Goal: Task Accomplishment & Management: Manage account settings

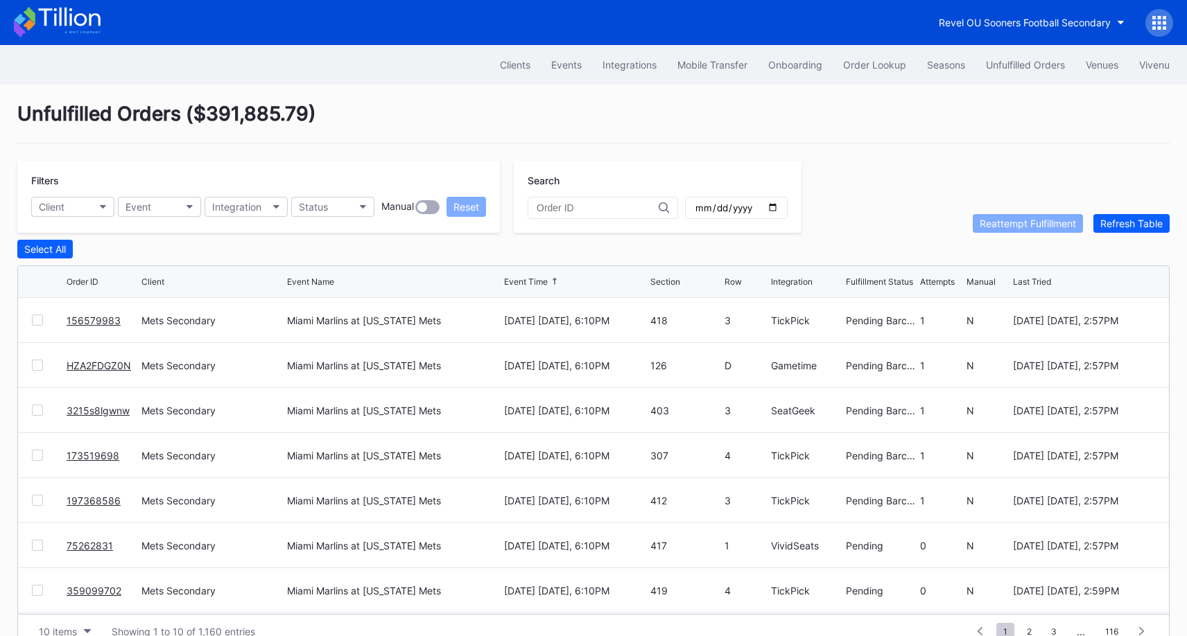
scroll to position [26, 0]
click at [107, 317] on link "AAAP0VT01X" at bounding box center [97, 321] width 61 height 12
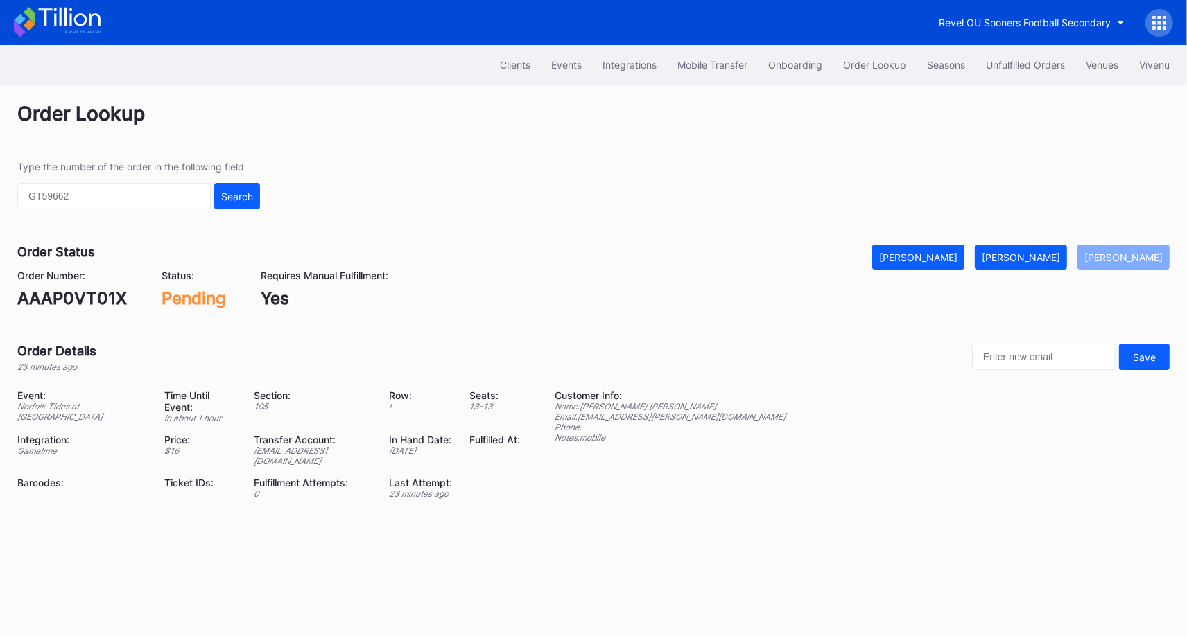
click at [97, 295] on div "AAAP0VT01X" at bounding box center [72, 298] width 110 height 20
copy div "AAAP0VT01X"
click at [1040, 258] on div "[PERSON_NAME]" at bounding box center [1021, 258] width 78 height 12
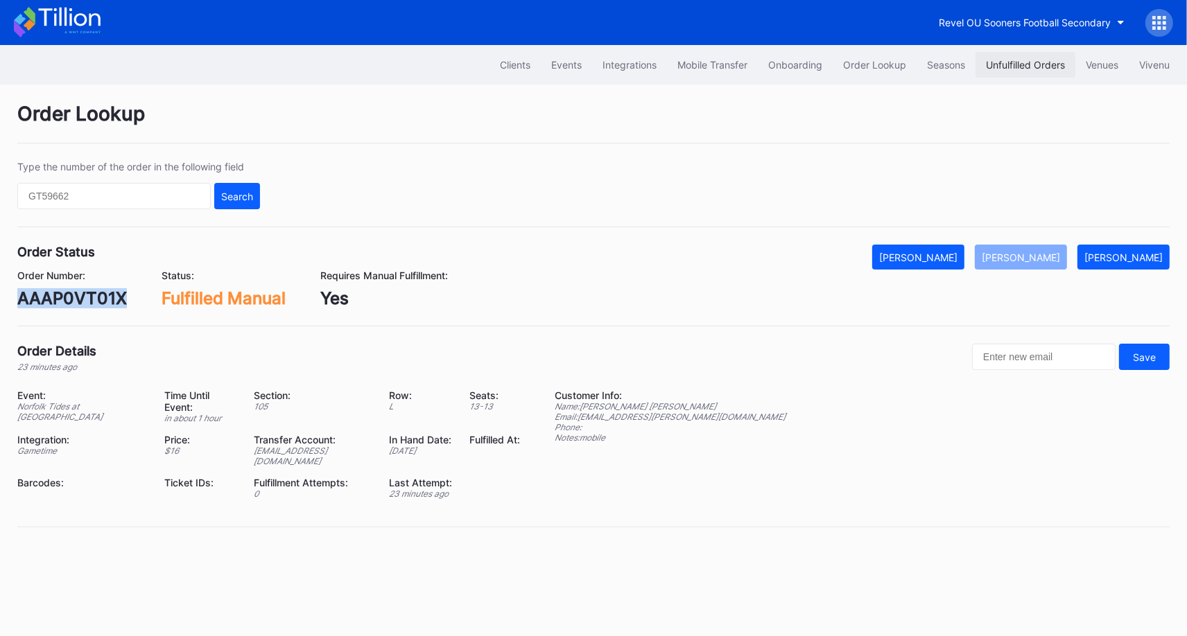
click at [1040, 53] on button "Unfulfilled Orders" at bounding box center [1025, 65] width 100 height 26
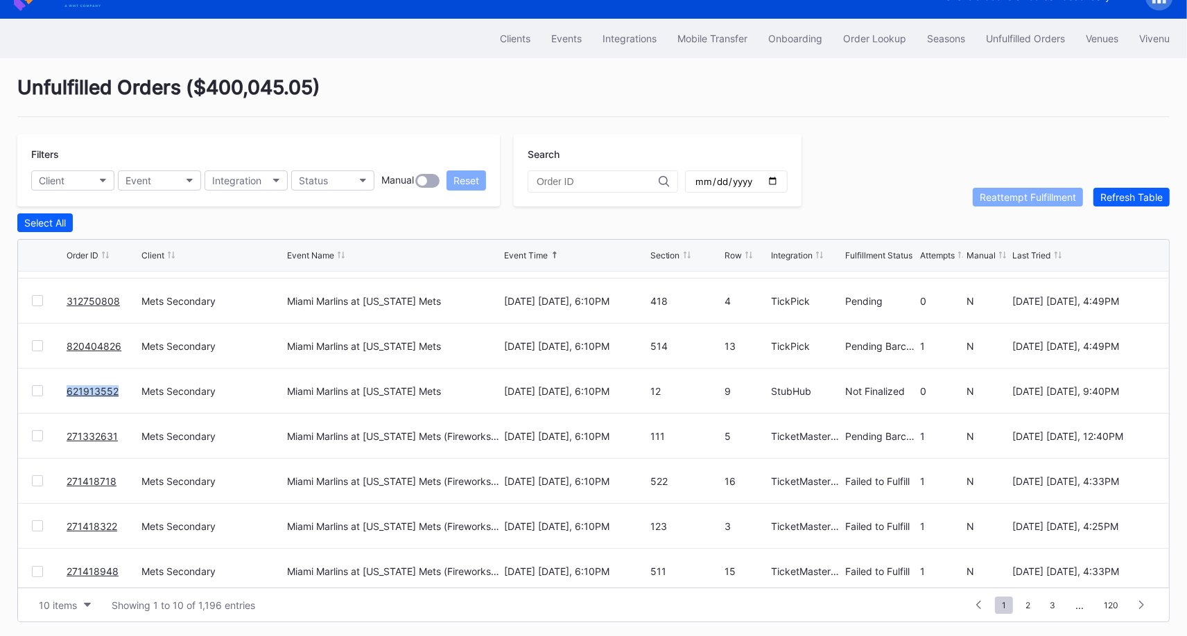
scroll to position [134, 0]
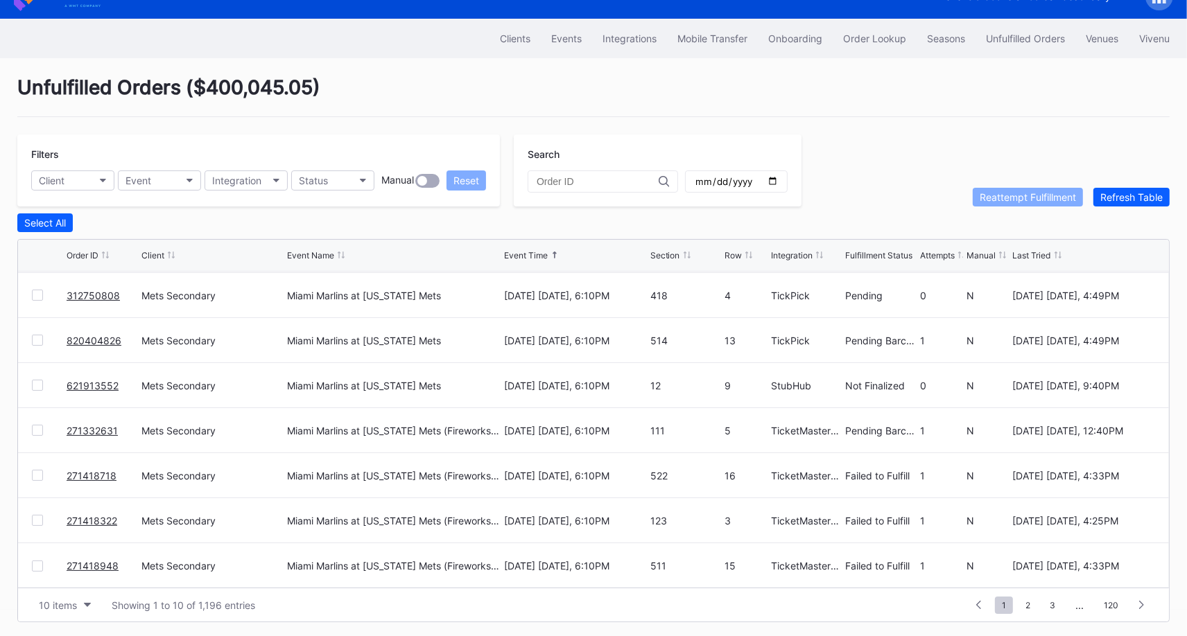
click at [37, 427] on div at bounding box center [37, 430] width 11 height 11
click at [1011, 193] on div "Reattempt Fulfillment" at bounding box center [1027, 197] width 96 height 12
click at [1031, 602] on span "2" at bounding box center [1027, 605] width 19 height 17
click at [83, 333] on link "9MMFNWPGUU" at bounding box center [103, 339] width 72 height 12
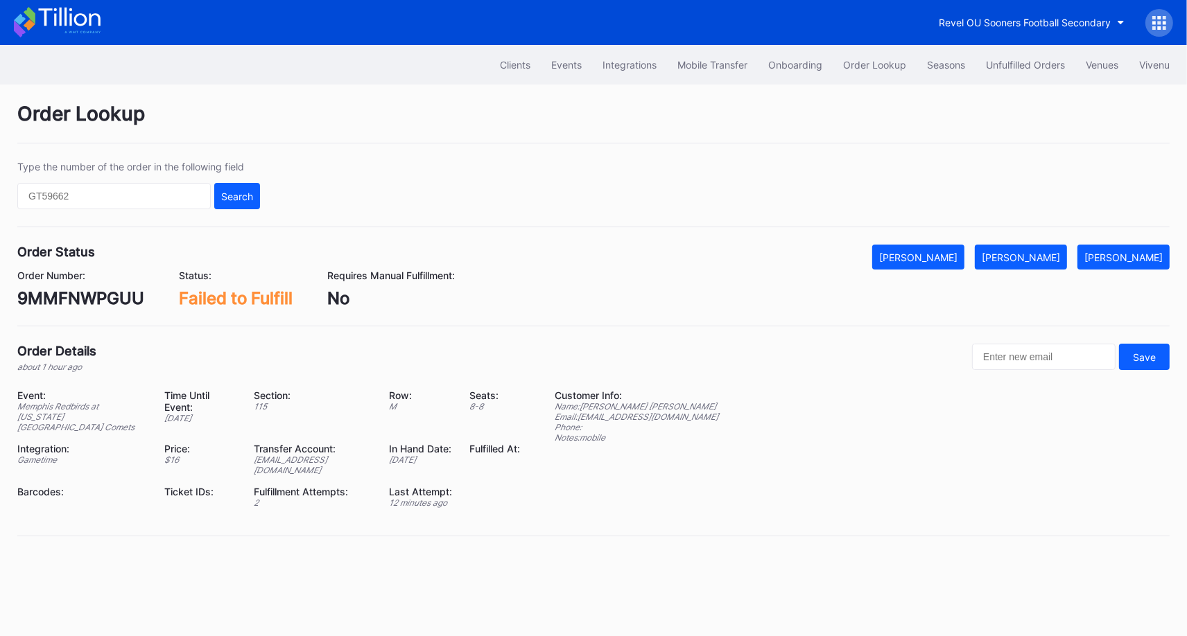
click at [67, 298] on div "9MMFNWPGUU" at bounding box center [80, 298] width 127 height 20
copy div "9MMFNWPGUU"
click at [1060, 249] on button "[PERSON_NAME]" at bounding box center [1021, 257] width 92 height 25
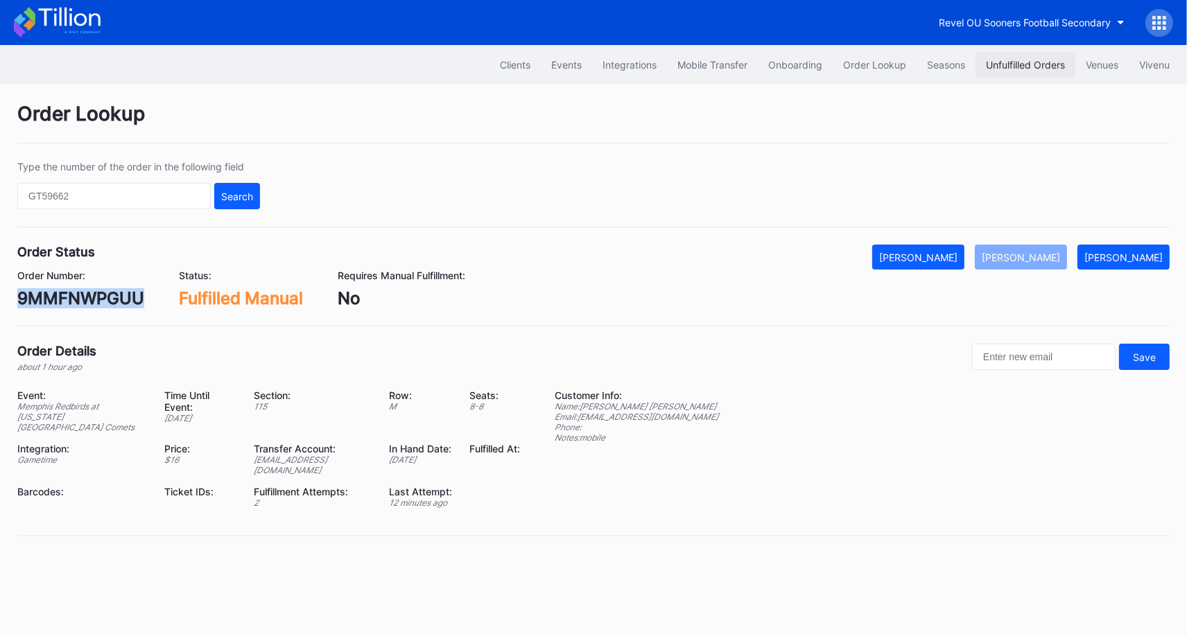
click at [1014, 52] on button "Unfulfilled Orders" at bounding box center [1025, 65] width 100 height 26
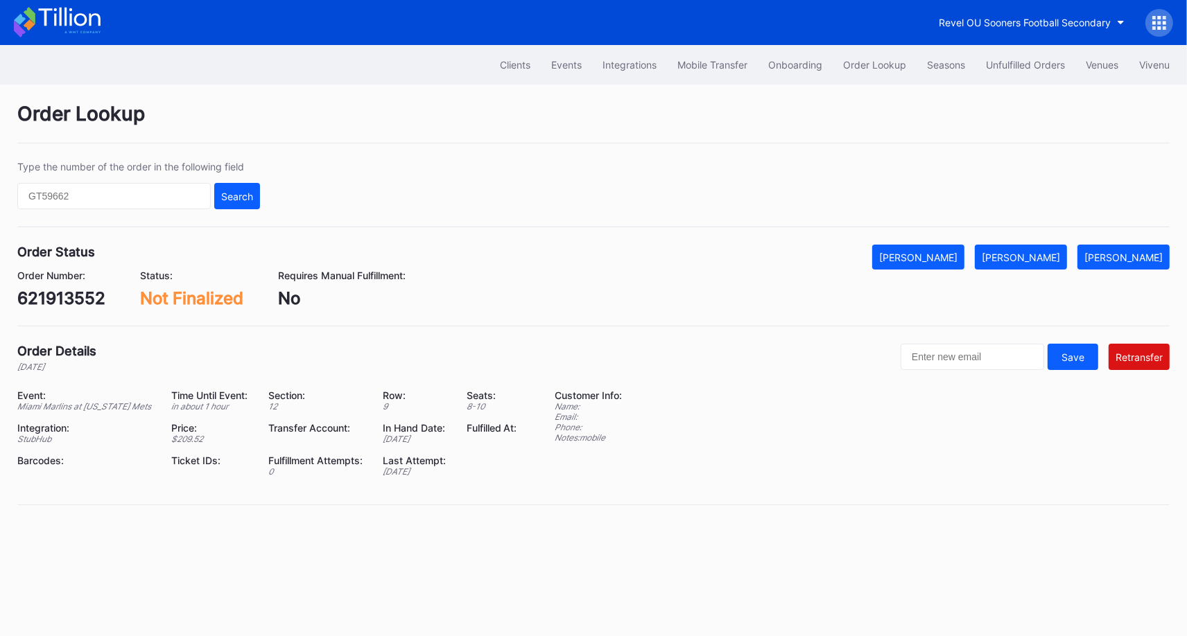
click at [71, 290] on div "621913552" at bounding box center [61, 298] width 88 height 20
copy div "621913552"
click at [957, 257] on div "Mark Cancelled" at bounding box center [918, 258] width 78 height 12
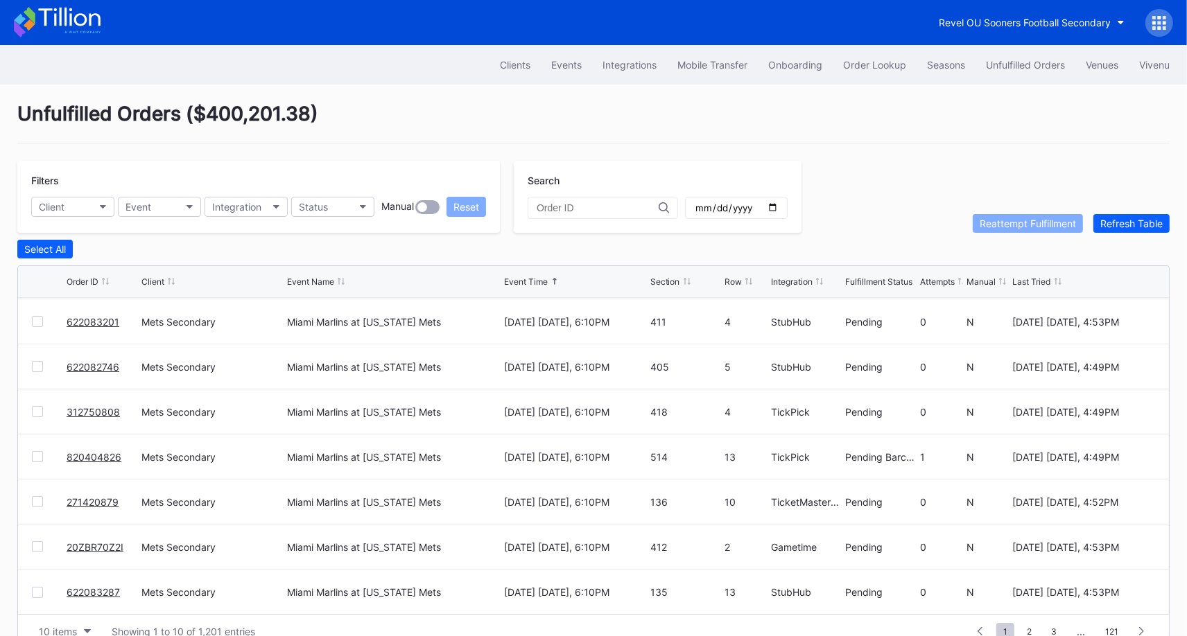
scroll to position [26, 0]
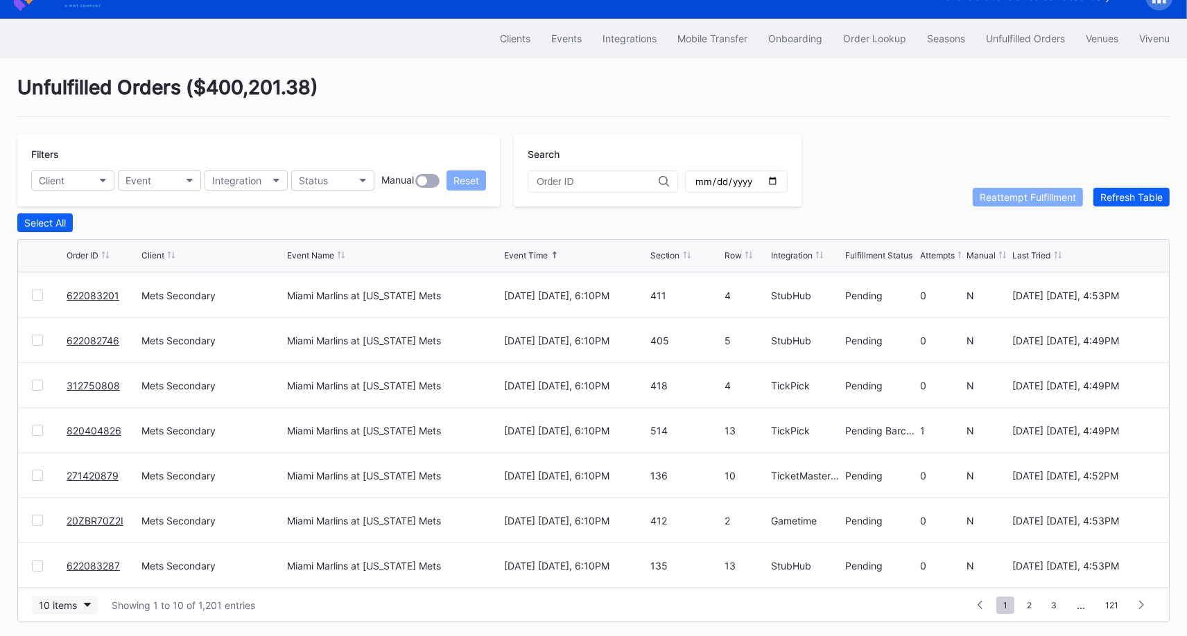
click at [44, 604] on div "10 items" at bounding box center [58, 606] width 38 height 12
click at [84, 517] on div "50 items" at bounding box center [65, 516] width 66 height 26
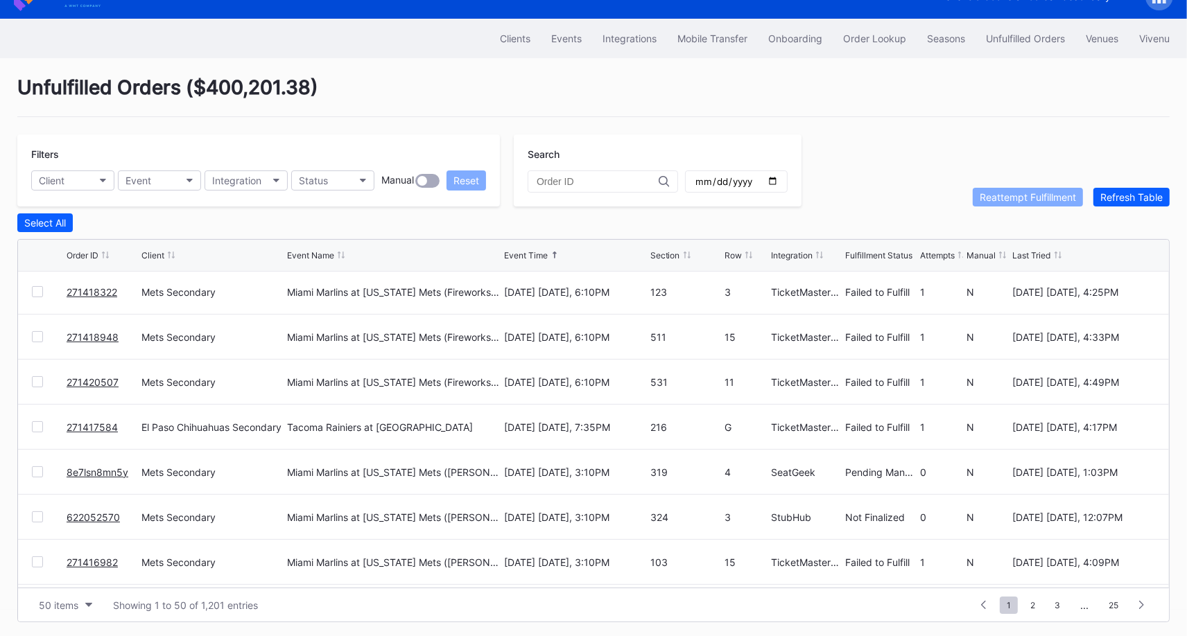
scroll to position [624, 0]
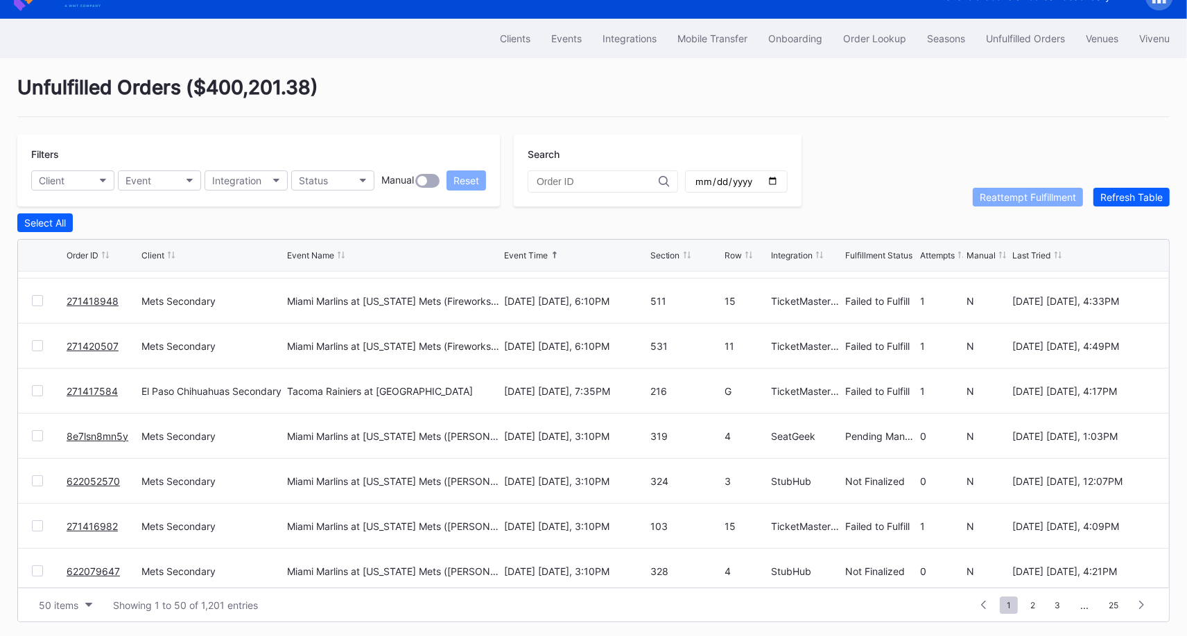
click at [35, 390] on div at bounding box center [37, 390] width 11 height 11
click at [1052, 199] on div "Reattempt Fulfillment" at bounding box center [1027, 197] width 96 height 12
click at [35, 385] on div at bounding box center [37, 390] width 11 height 11
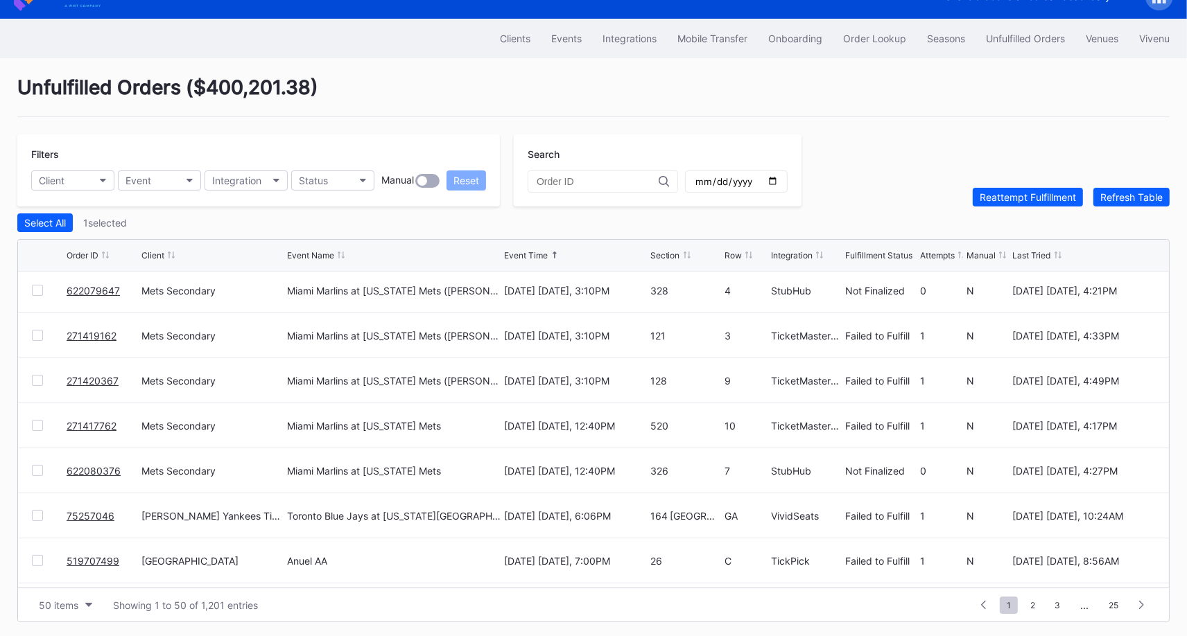
scroll to position [912, 0]
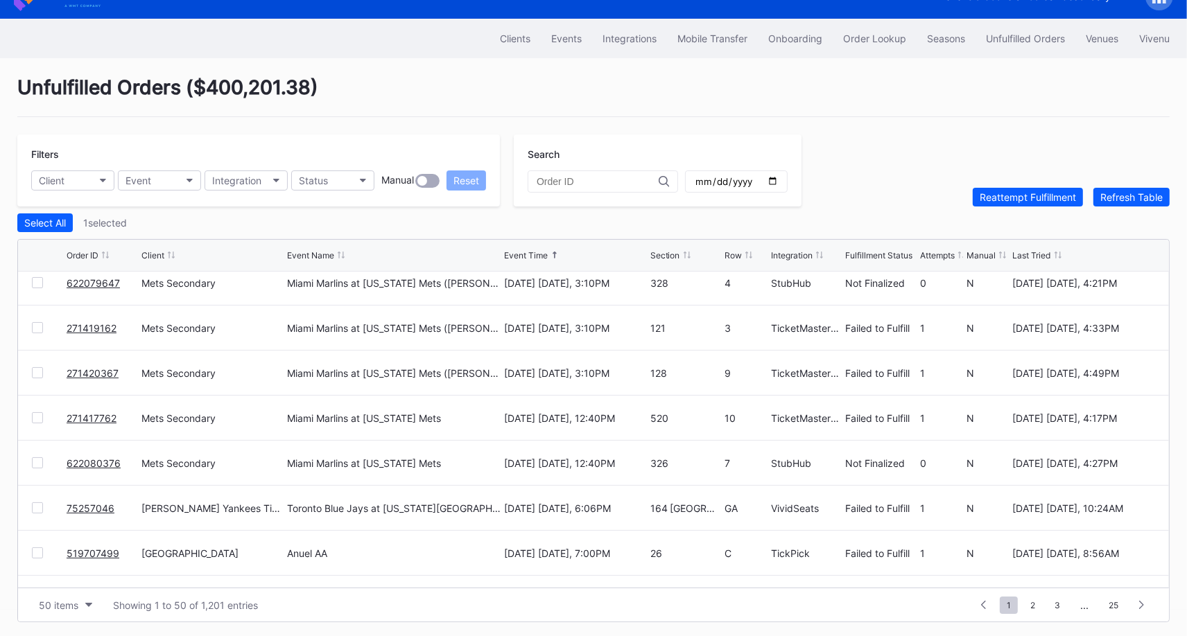
click at [37, 415] on div at bounding box center [37, 417] width 11 height 11
click at [1027, 198] on div "Reattempt Fulfillment" at bounding box center [1027, 197] width 96 height 12
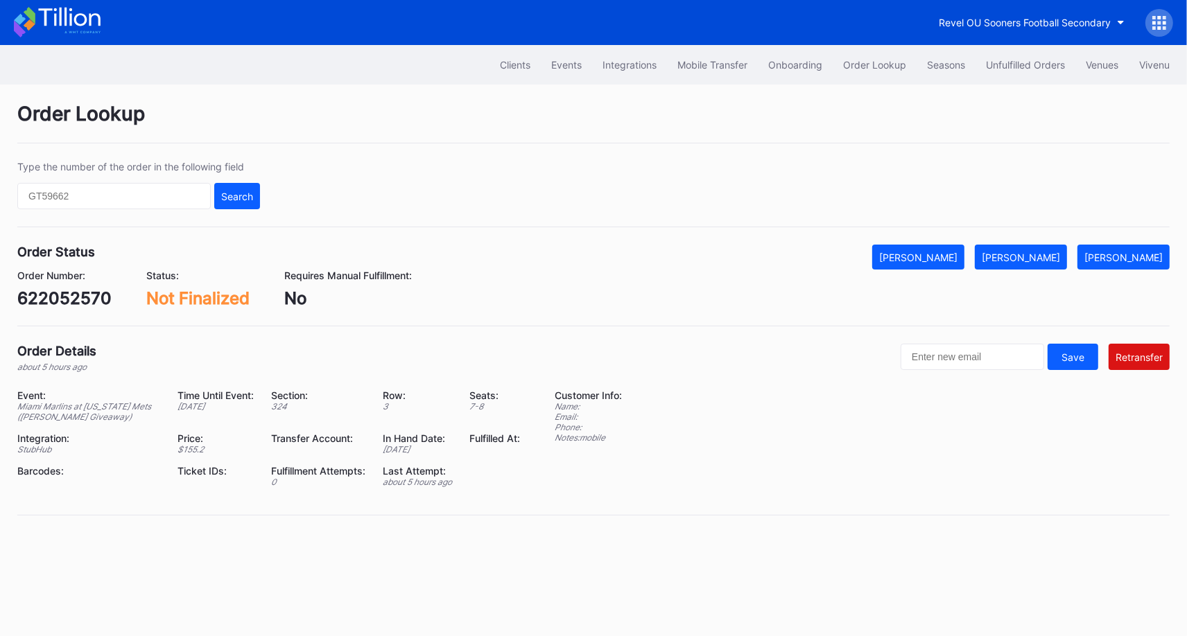
click at [84, 292] on div "622052570" at bounding box center [64, 298] width 94 height 20
copy div "622052570"
click at [940, 256] on div "[PERSON_NAME]" at bounding box center [918, 258] width 78 height 12
click at [90, 295] on div "622079647" at bounding box center [64, 298] width 94 height 20
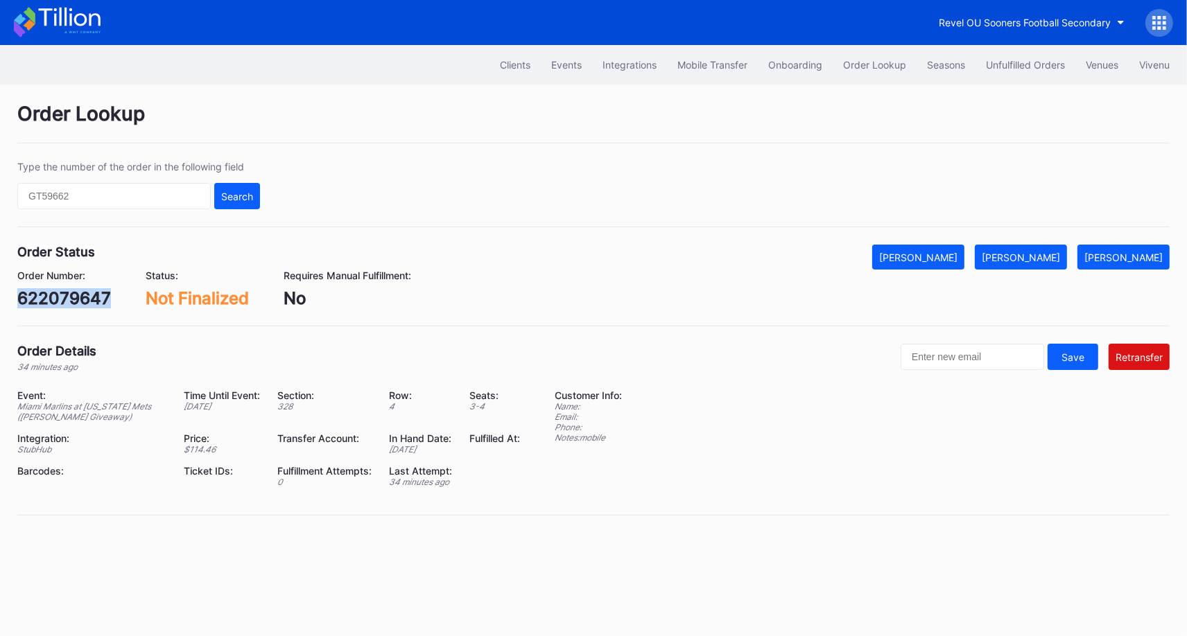
click at [90, 295] on div "622079647" at bounding box center [64, 298] width 94 height 20
copy div "622079647"
click at [964, 263] on button "[PERSON_NAME]" at bounding box center [918, 257] width 92 height 25
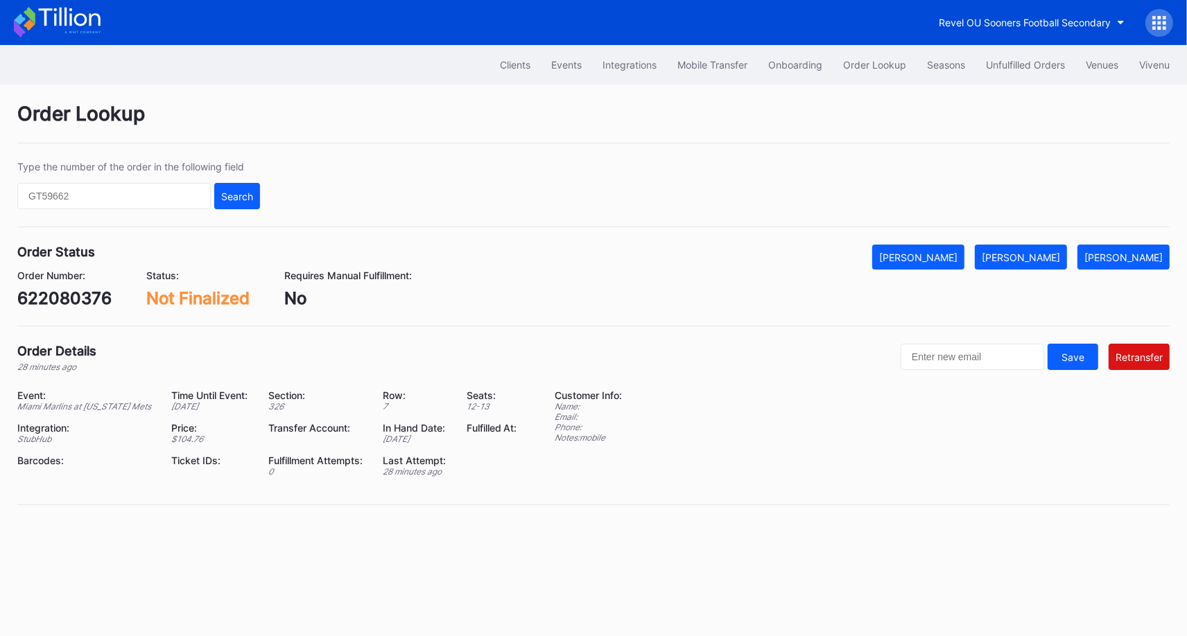
click at [82, 306] on div "622080376" at bounding box center [64, 298] width 94 height 20
copy div "622080376"
click at [944, 263] on button "Mark Cancelled" at bounding box center [918, 257] width 92 height 25
